Goal: Check status: Check status

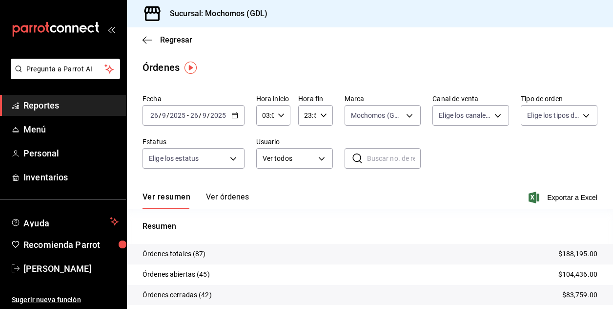
click at [260, 117] on input "03:00" at bounding box center [265, 115] width 18 height 20
click at [263, 162] on span "04" at bounding box center [263, 164] width 1 height 8
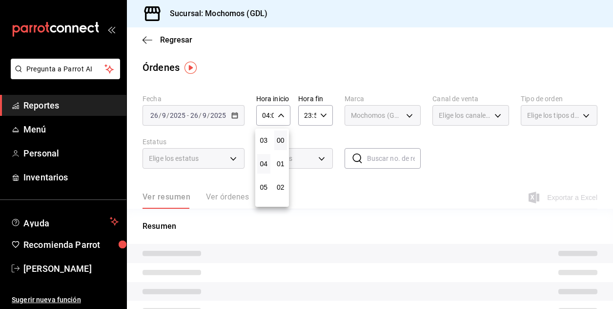
click at [421, 182] on div at bounding box center [306, 154] width 613 height 309
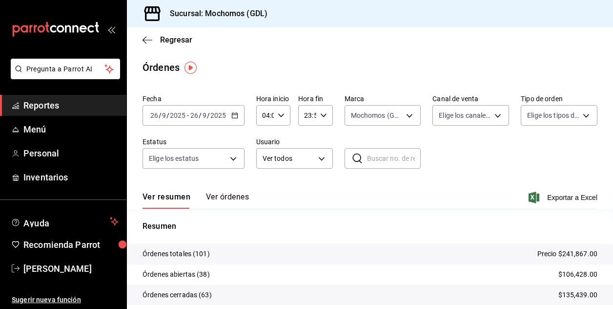
click at [265, 114] on input "04:00" at bounding box center [265, 115] width 18 height 20
click at [265, 168] on button "05" at bounding box center [263, 164] width 13 height 20
type input "05:00"
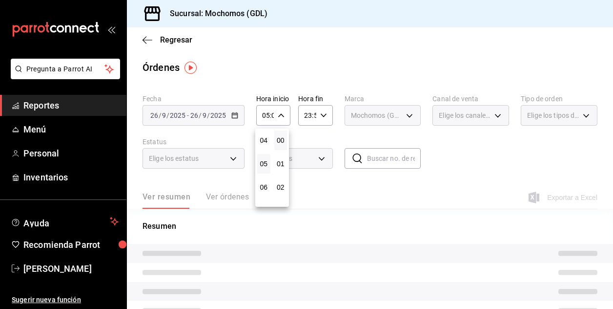
click at [466, 153] on div at bounding box center [306, 154] width 613 height 309
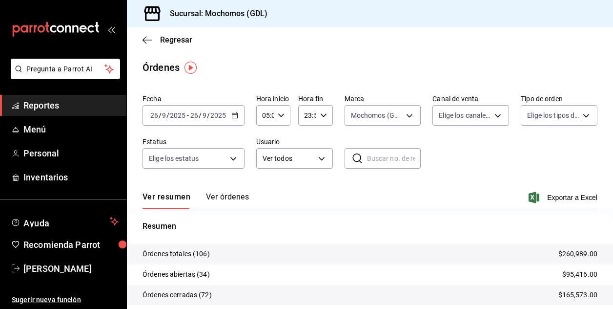
click at [268, 113] on input "05:00" at bounding box center [265, 115] width 18 height 20
click at [264, 141] on span "05" at bounding box center [263, 140] width 1 height 8
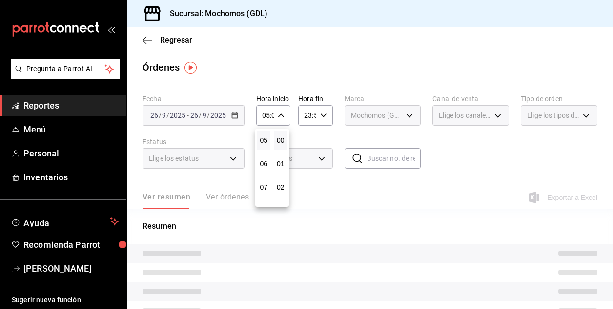
click at [464, 140] on div at bounding box center [306, 154] width 613 height 309
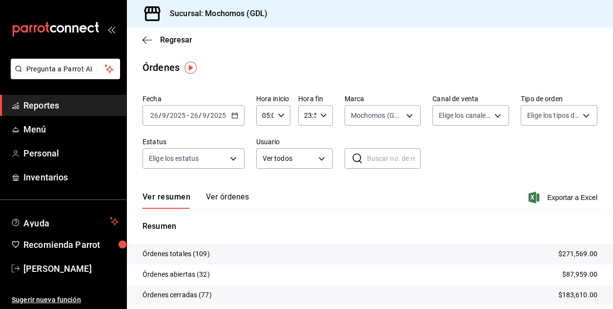
click at [473, 165] on div "Fecha [DATE] [DATE] - [DATE] [DATE] Hora inicio 05:00 Hora inicio Hora fin 23:5…" at bounding box center [370, 135] width 455 height 90
